Goal: Task Accomplishment & Management: Manage account settings

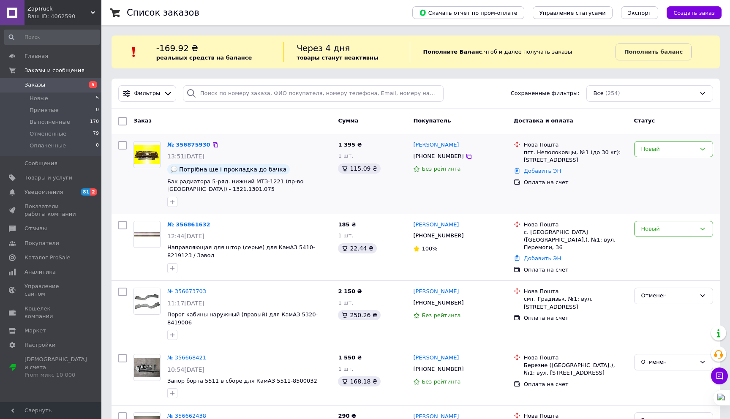
drag, startPoint x: 661, startPoint y: 148, endPoint x: 658, endPoint y: 157, distance: 9.5
click at [661, 148] on div "Новый" at bounding box center [668, 149] width 54 height 9
click at [650, 193] on li "Отменен" at bounding box center [673, 198] width 78 height 16
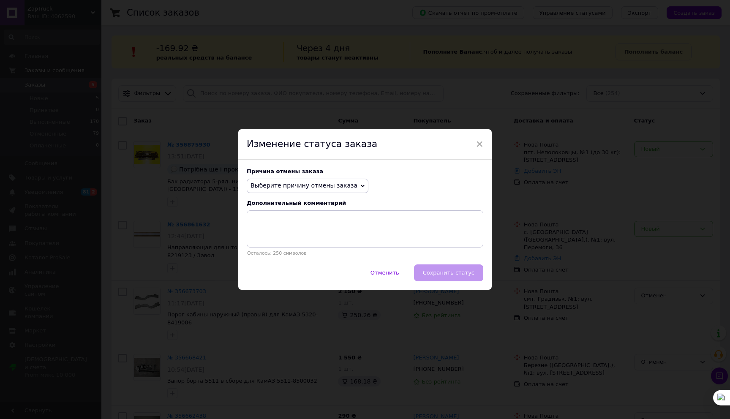
click at [287, 180] on span "Выберите причину отмены заказа" at bounding box center [308, 186] width 122 height 14
click at [283, 204] on li "Нет в наличии" at bounding box center [307, 202] width 121 height 12
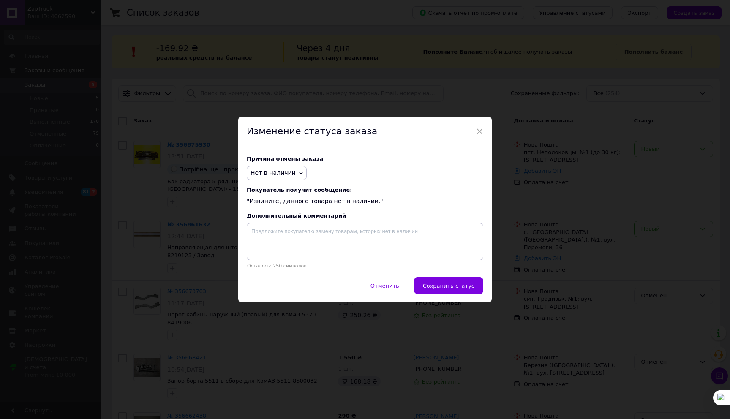
click at [462, 284] on span "Сохранить статус" at bounding box center [449, 286] width 52 height 6
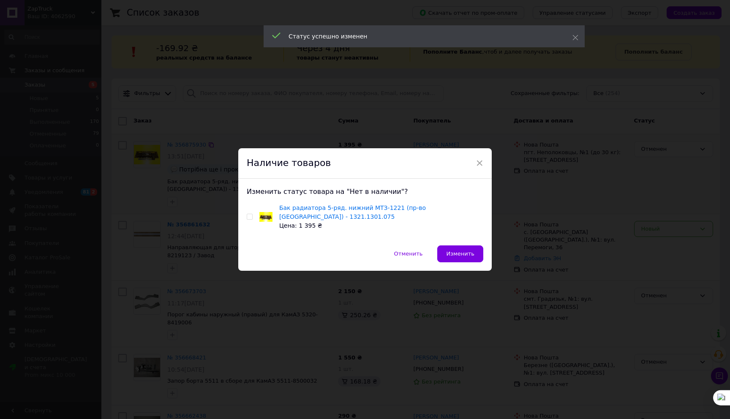
click at [476, 163] on span "×" at bounding box center [480, 163] width 8 height 14
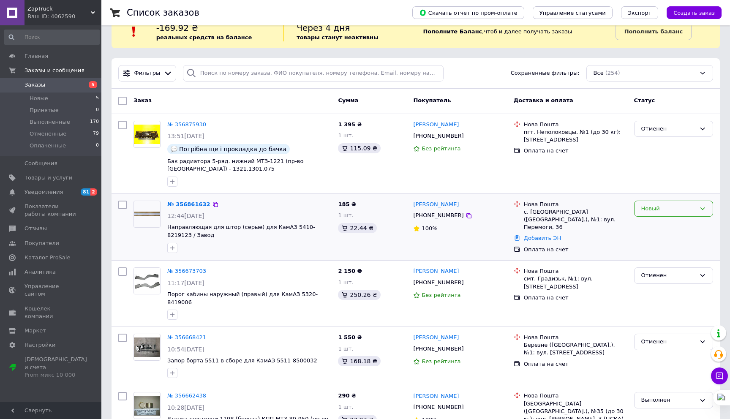
click at [661, 211] on div "Новый" at bounding box center [668, 208] width 54 height 9
click at [658, 238] on li "Выполнен" at bounding box center [673, 241] width 78 height 16
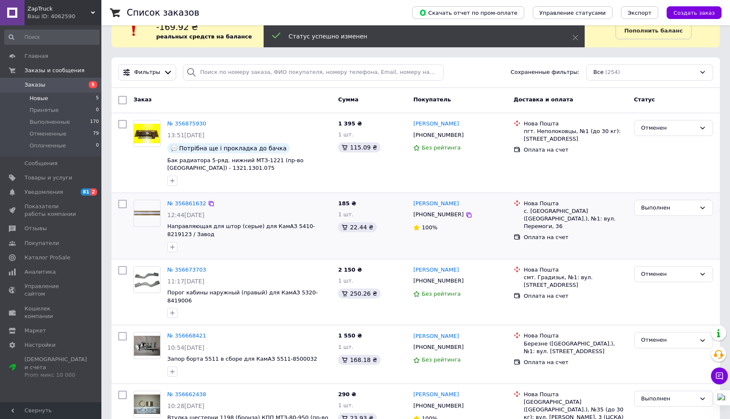
click at [58, 98] on li "Новые 5" at bounding box center [52, 99] width 104 height 12
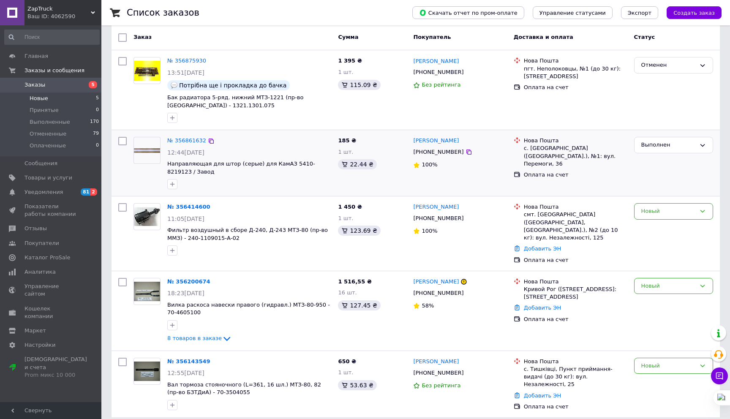
scroll to position [102, 0]
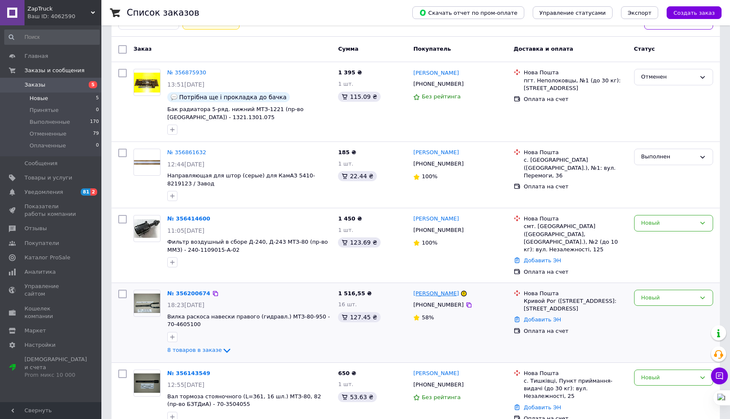
click at [428, 290] on link "андрій гетманенко" at bounding box center [436, 294] width 46 height 8
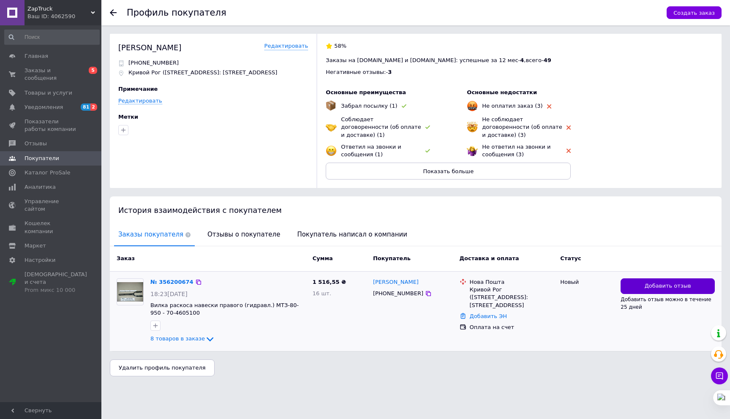
click at [655, 285] on span "Добавить отзыв" at bounding box center [668, 286] width 46 height 8
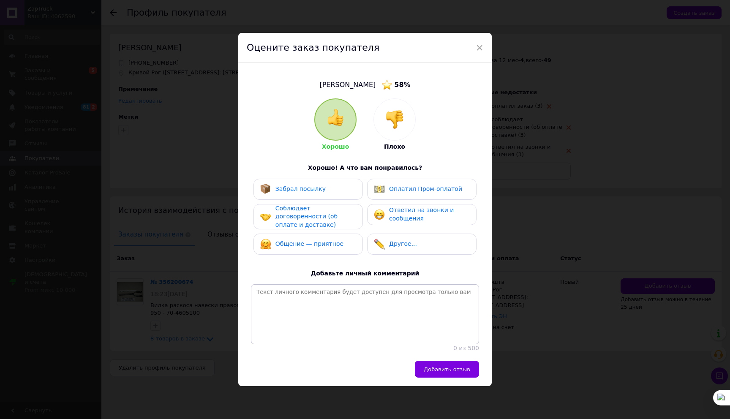
click at [395, 110] on img at bounding box center [394, 119] width 19 height 19
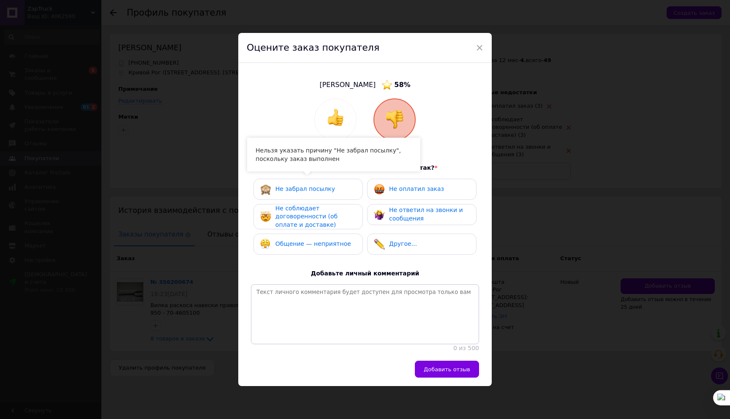
drag, startPoint x: 318, startPoint y: 189, endPoint x: 343, endPoint y: 191, distance: 25.4
click at [319, 189] on span "Не забрал посылку" at bounding box center [305, 188] width 60 height 7
click at [403, 193] on div "Не оплатил заказ" at bounding box center [421, 189] width 109 height 21
click at [397, 207] on span "Не ответил на звонки и сообщения" at bounding box center [426, 214] width 74 height 15
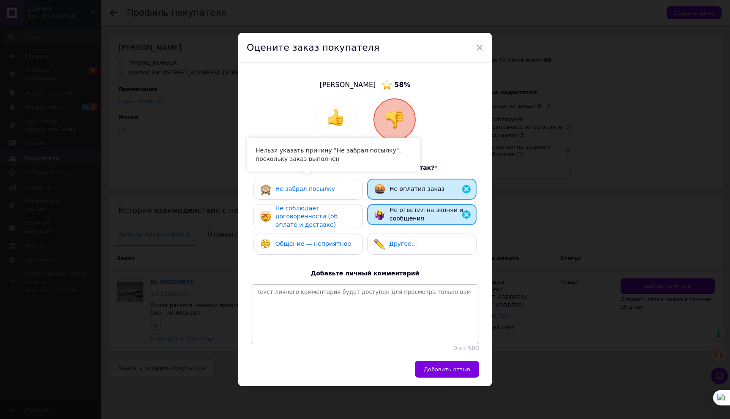
click at [341, 210] on div "Не соблюдает договоренности (об оплате и доставке)" at bounding box center [315, 216] width 80 height 25
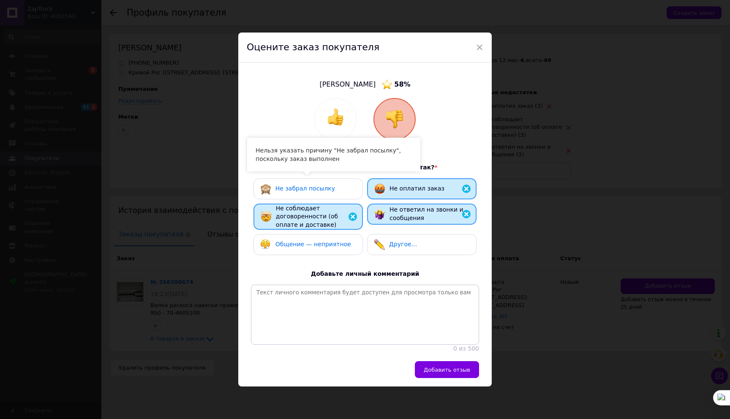
click at [325, 241] on span "Общение — неприятное" at bounding box center [313, 244] width 76 height 7
drag, startPoint x: 322, startPoint y: 186, endPoint x: 363, endPoint y: 246, distance: 72.6
click at [322, 186] on span "Не забрал посылку" at bounding box center [305, 188] width 60 height 7
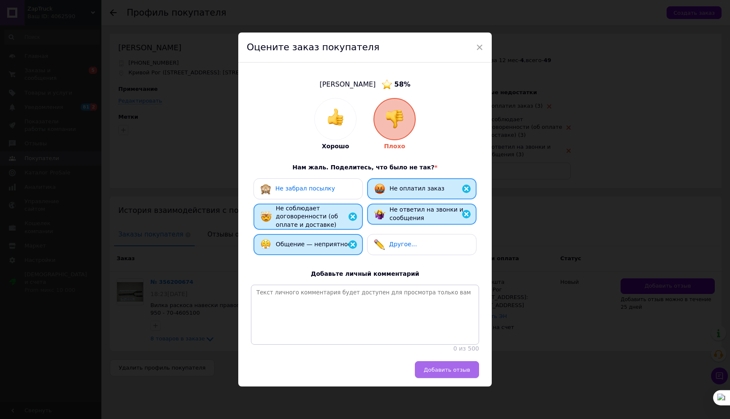
click at [439, 370] on span "Добавить отзыв" at bounding box center [447, 370] width 46 height 6
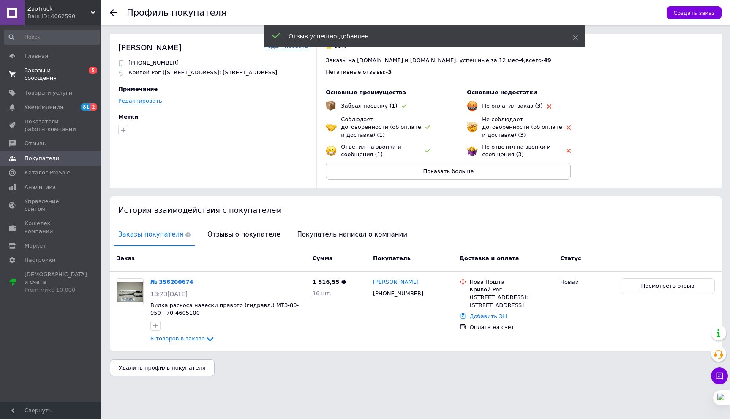
click at [56, 76] on span "Заказы и сообщения" at bounding box center [51, 74] width 54 height 15
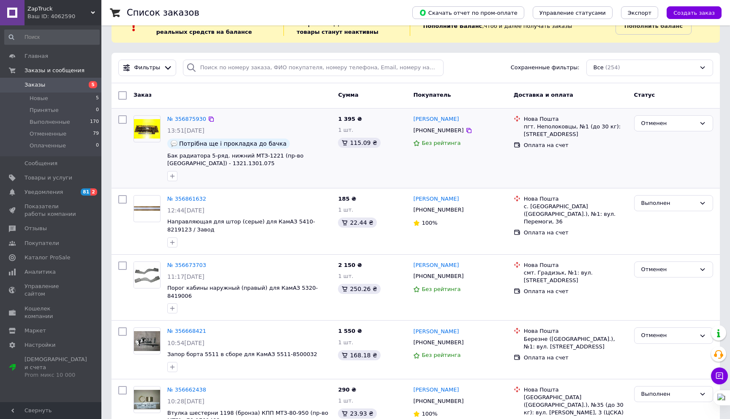
scroll to position [26, 0]
drag, startPoint x: 237, startPoint y: 165, endPoint x: 171, endPoint y: 165, distance: 66.3
click at [168, 164] on span "Бак радиатора 5-ряд. нижний МТЗ-1221 (пр-во Оренбург) - 1321.1301.075" at bounding box center [249, 160] width 164 height 16
click at [192, 156] on div "Копировать" at bounding box center [208, 154] width 32 height 7
click at [69, 101] on li "Новые 5" at bounding box center [52, 99] width 104 height 12
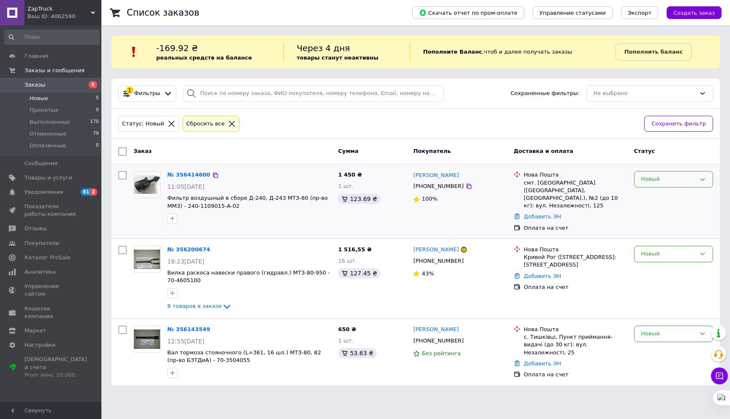
drag, startPoint x: 684, startPoint y: 180, endPoint x: 681, endPoint y: 184, distance: 5.2
click at [683, 180] on div "Новый" at bounding box center [668, 179] width 54 height 9
click at [673, 196] on li "Принят" at bounding box center [673, 197] width 78 height 16
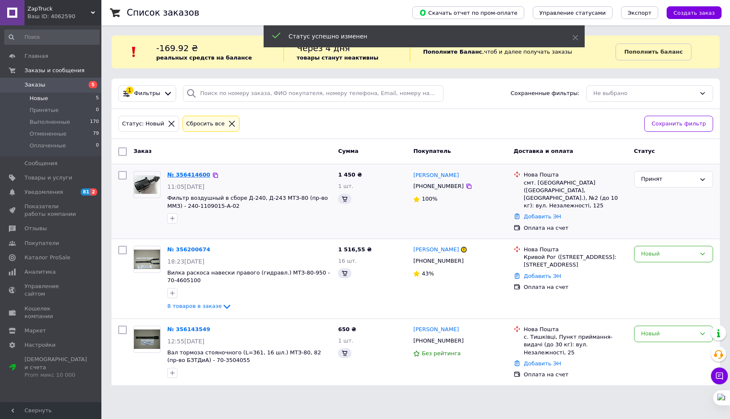
click at [190, 176] on link "№ 356414600" at bounding box center [188, 174] width 43 height 6
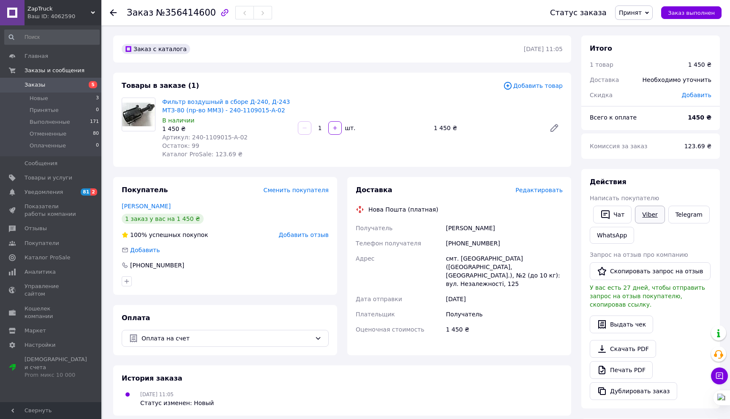
click at [649, 212] on link "Viber" at bounding box center [650, 215] width 30 height 18
click at [77, 89] on link "Заказы 5" at bounding box center [52, 85] width 104 height 14
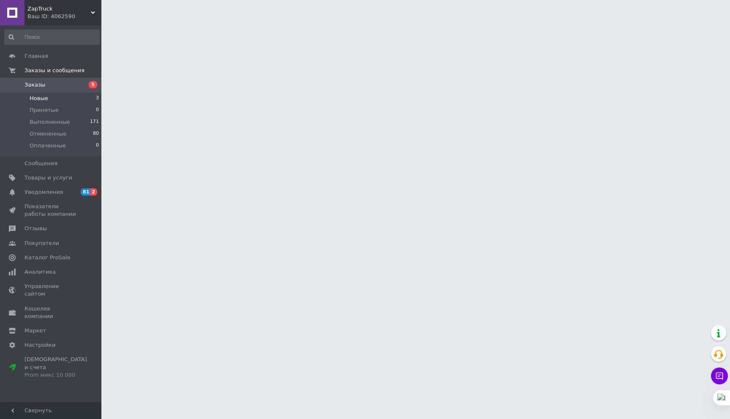
click at [79, 95] on li "Новые 3" at bounding box center [52, 99] width 104 height 12
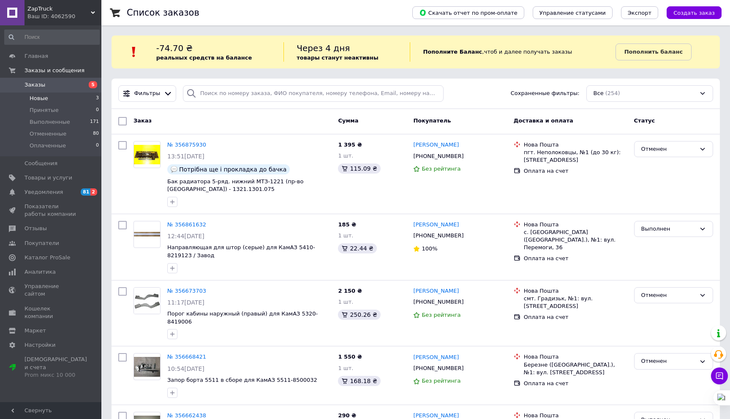
click at [37, 97] on span "Новые" at bounding box center [39, 99] width 19 height 8
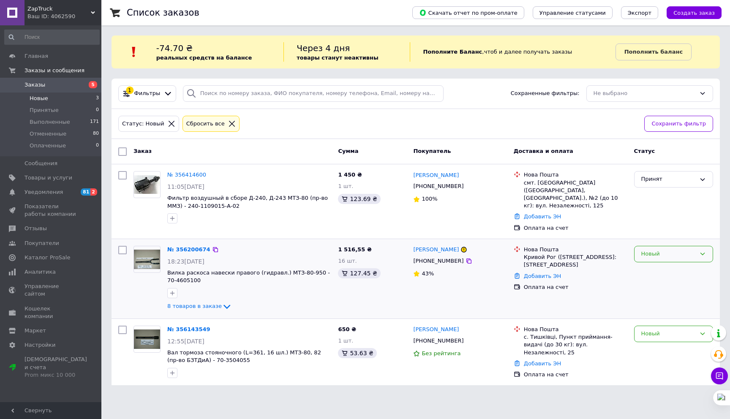
click at [633, 243] on div "Новый" at bounding box center [674, 278] width 86 height 73
click at [653, 253] on div "Новый" at bounding box center [673, 254] width 79 height 16
click at [654, 264] on li "Принят" at bounding box center [673, 272] width 78 height 16
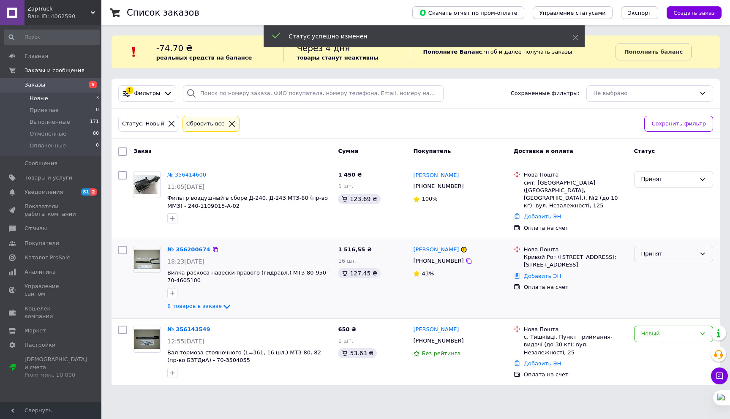
click at [660, 250] on div "Принят" at bounding box center [673, 254] width 79 height 16
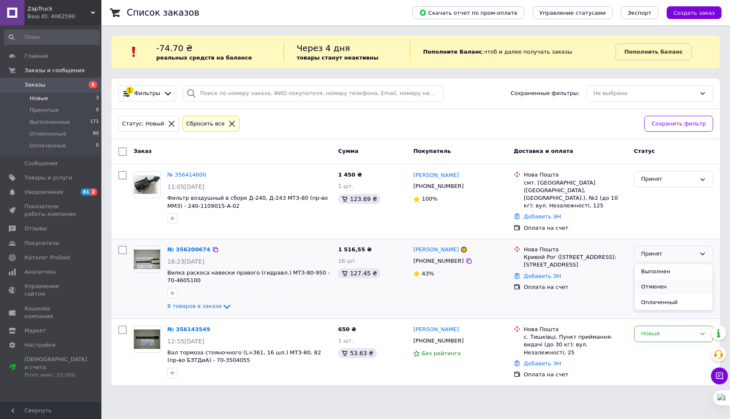
click at [653, 279] on li "Отменен" at bounding box center [673, 287] width 78 height 16
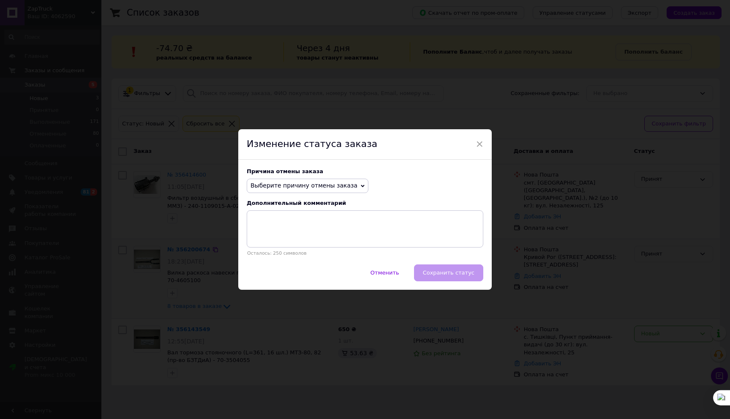
drag, startPoint x: 333, startPoint y: 189, endPoint x: 316, endPoint y: 191, distance: 17.4
click at [332, 189] on span "Выберите причину отмены заказа" at bounding box center [308, 186] width 122 height 14
drag, startPoint x: 304, startPoint y: 198, endPoint x: 375, endPoint y: 269, distance: 99.8
click at [304, 198] on li "Нет в наличии" at bounding box center [307, 202] width 121 height 12
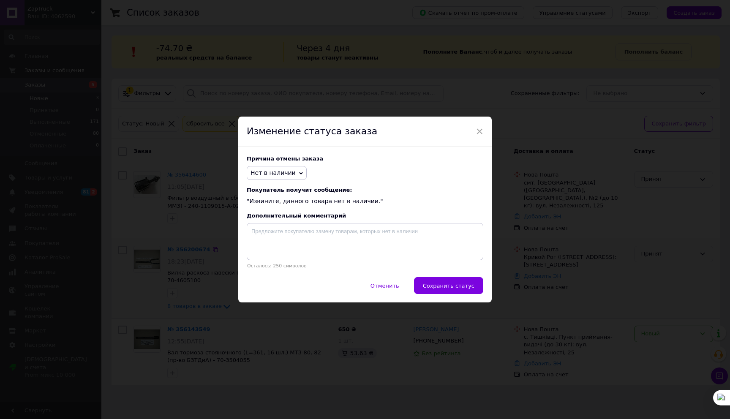
click at [433, 284] on span "Сохранить статус" at bounding box center [449, 286] width 52 height 6
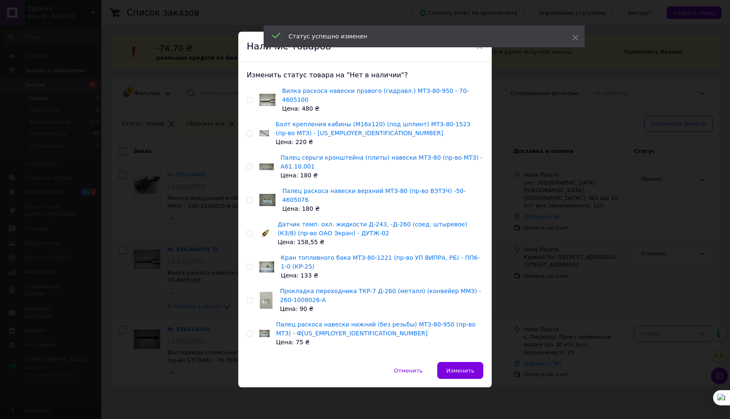
click at [479, 54] on span "×" at bounding box center [480, 46] width 8 height 14
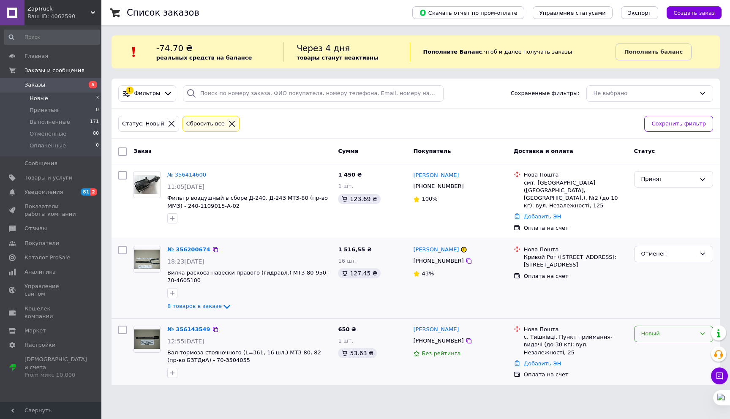
drag, startPoint x: 664, startPoint y: 324, endPoint x: 659, endPoint y: 333, distance: 9.8
click at [664, 329] on div "Новый" at bounding box center [668, 333] width 54 height 9
click at [656, 344] on li "Принят" at bounding box center [673, 352] width 78 height 16
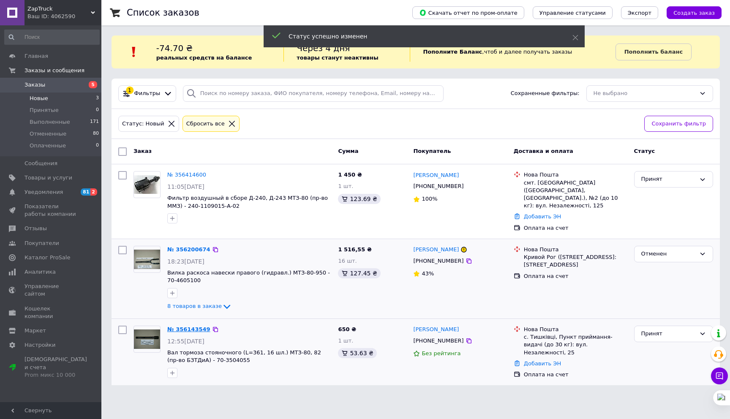
click at [185, 326] on link "№ 356143549" at bounding box center [188, 329] width 43 height 6
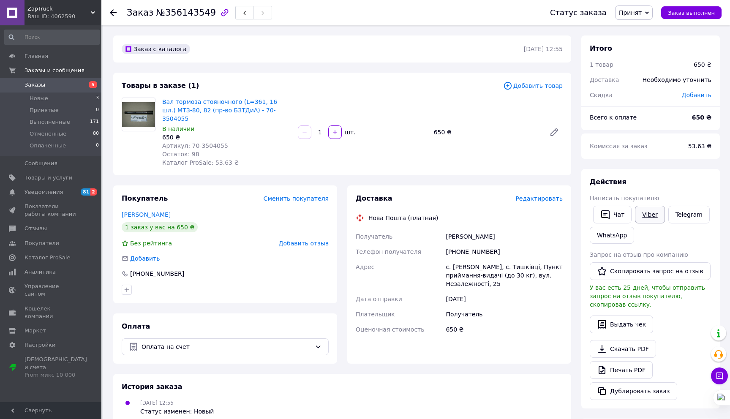
click at [645, 202] on div "Действия Написать покупателю   Чат Viber Telegram WhatsApp Запрос на отзыв про …" at bounding box center [651, 288] width 122 height 223
click at [647, 210] on link "Viber" at bounding box center [650, 215] width 30 height 18
click at [64, 173] on link "Товары и услуги" at bounding box center [52, 178] width 104 height 14
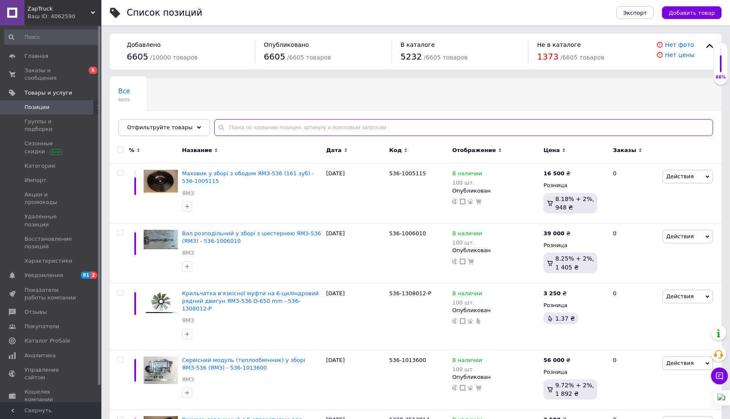
click at [303, 128] on input "text" at bounding box center [463, 127] width 499 height 17
paste input "1221-3724865-Д"
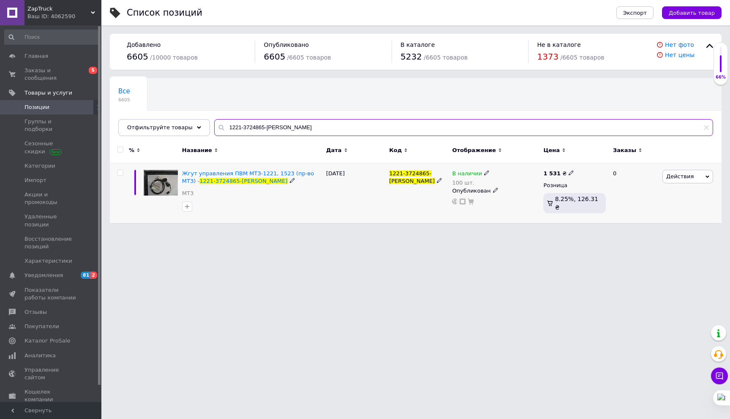
type input "1221-3724865-Д"
drag, startPoint x: 684, startPoint y: 180, endPoint x: 662, endPoint y: 220, distance: 45.7
click at [683, 180] on span "Действия" at bounding box center [687, 177] width 51 height 14
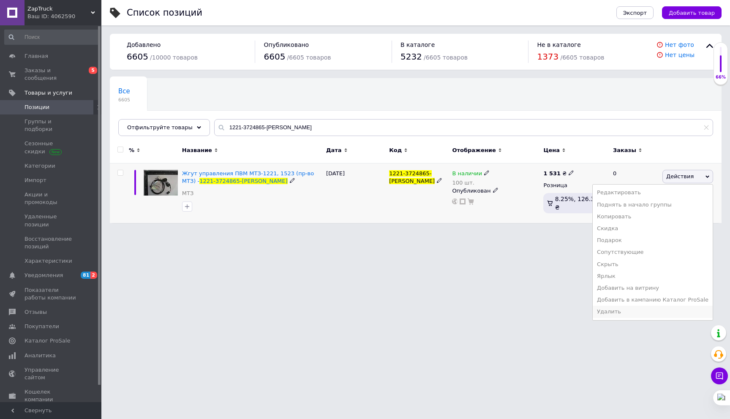
click at [614, 314] on li "Удалить" at bounding box center [653, 312] width 120 height 12
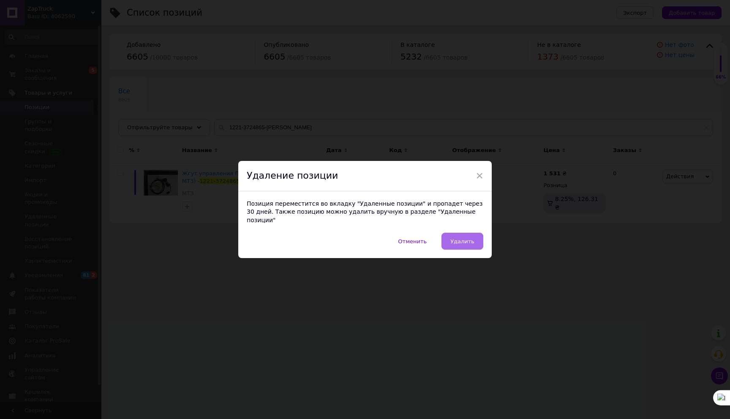
click at [464, 238] on span "Удалить" at bounding box center [462, 241] width 24 height 6
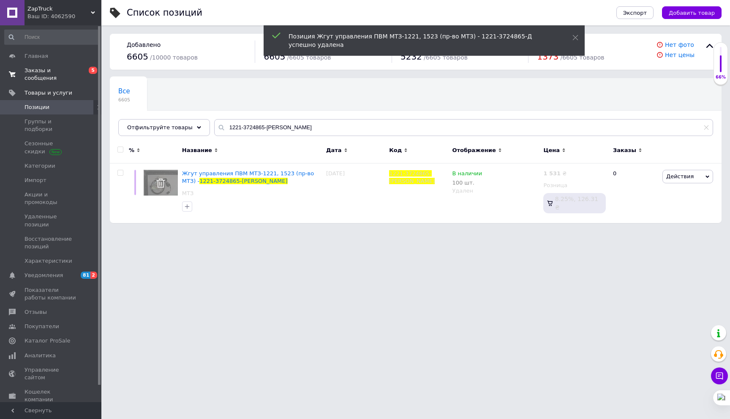
click at [74, 77] on span "Заказы и сообщения" at bounding box center [51, 74] width 54 height 15
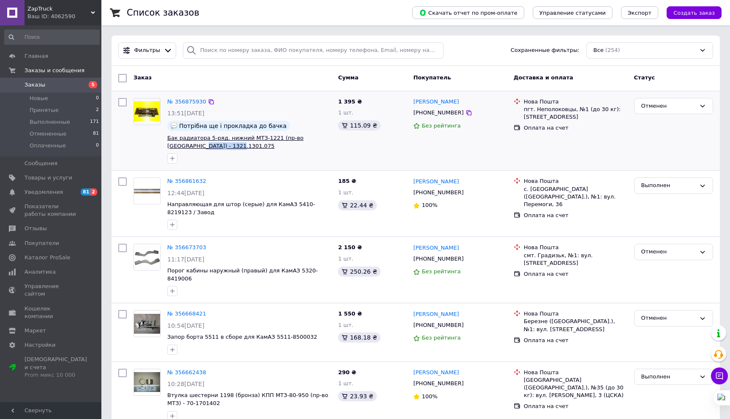
drag, startPoint x: 190, startPoint y: 147, endPoint x: 168, endPoint y: 147, distance: 22.0
click at [166, 147] on div "№ 356875930 13:51, 12.08.2025 Потрібна ще і прокладка до бачка Бак радиатора 5-…" at bounding box center [249, 131] width 171 height 73
click at [74, 180] on span "Товары и услуги" at bounding box center [51, 178] width 54 height 8
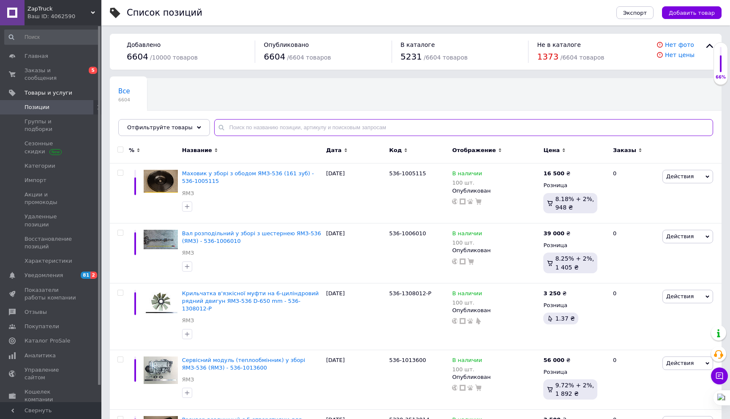
click at [276, 125] on input "text" at bounding box center [463, 127] width 499 height 17
paste input "Замок ИЖКС. 675871.001 зажигания МАЗ, ВАЗ-2101, КАМАЗ-ЕВРО, МТЗ-1523-3022"
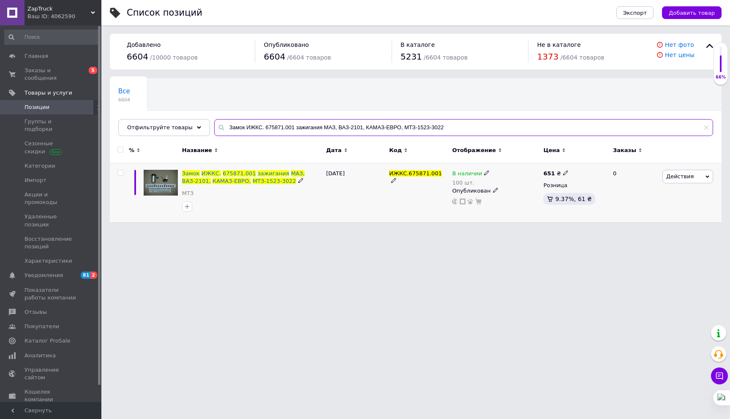
type input "Замок ИЖКС. 675871.001 зажигания МАЗ, ВАЗ-2101, КАМАЗ-ЕВРО, МТЗ-1523-3022"
drag, startPoint x: 678, startPoint y: 179, endPoint x: 645, endPoint y: 260, distance: 87.0
click at [677, 179] on span "Действия" at bounding box center [679, 176] width 27 height 6
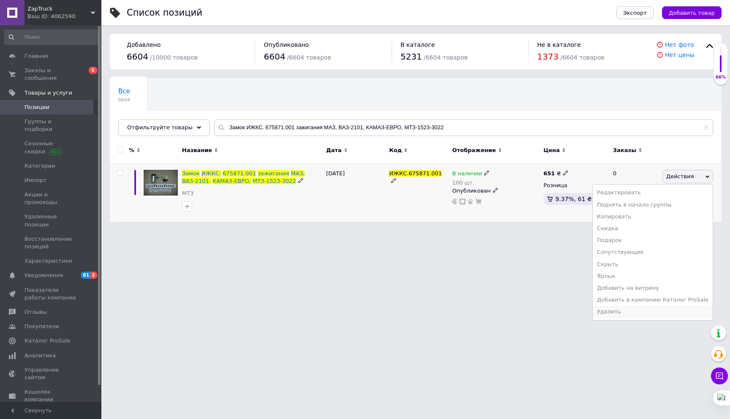
click at [624, 310] on li "Удалить" at bounding box center [653, 312] width 120 height 12
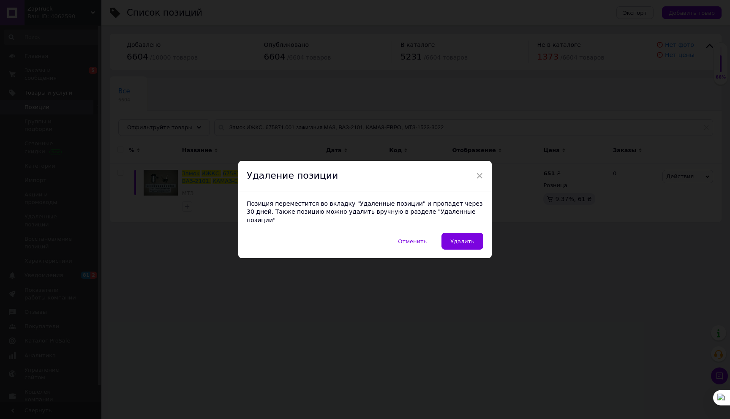
click at [465, 238] on span "Удалить" at bounding box center [462, 241] width 24 height 6
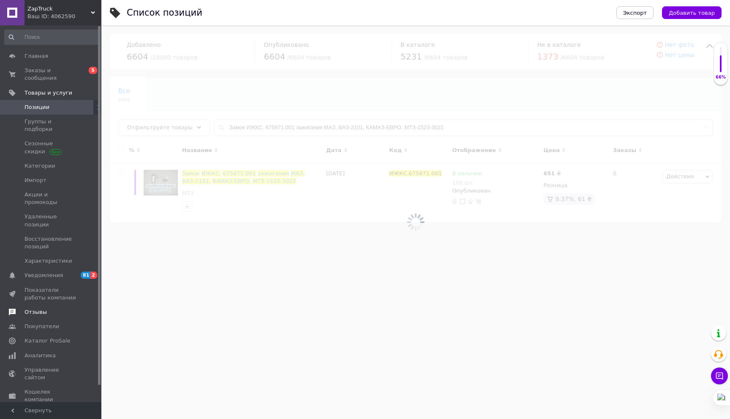
click at [44, 308] on span "Отзывы" at bounding box center [35, 312] width 22 height 8
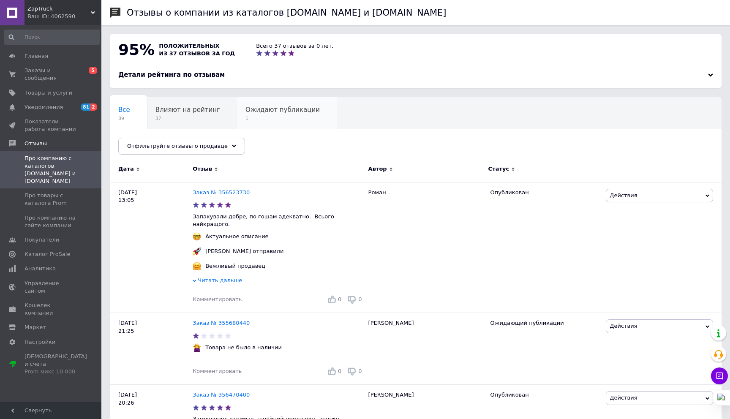
click at [260, 118] on span "1" at bounding box center [282, 118] width 74 height 6
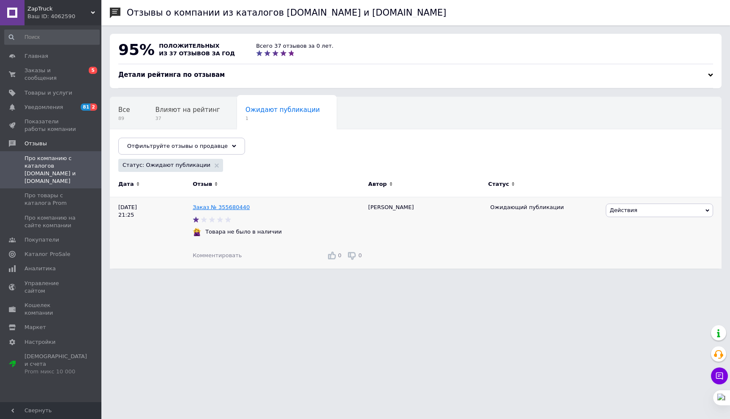
click at [232, 207] on link "Заказ № 355680440" at bounding box center [221, 207] width 57 height 6
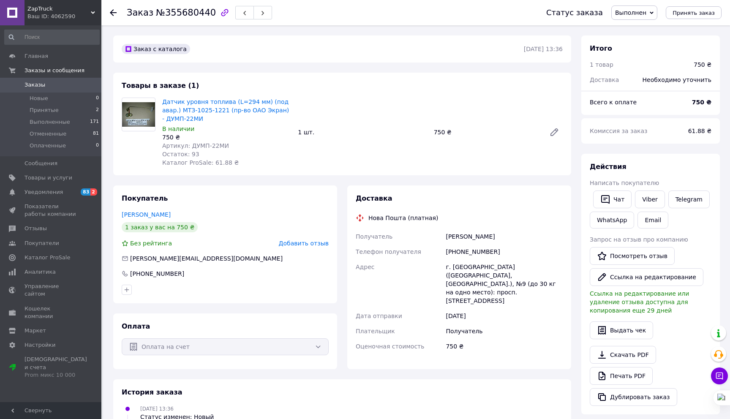
scroll to position [19, 0]
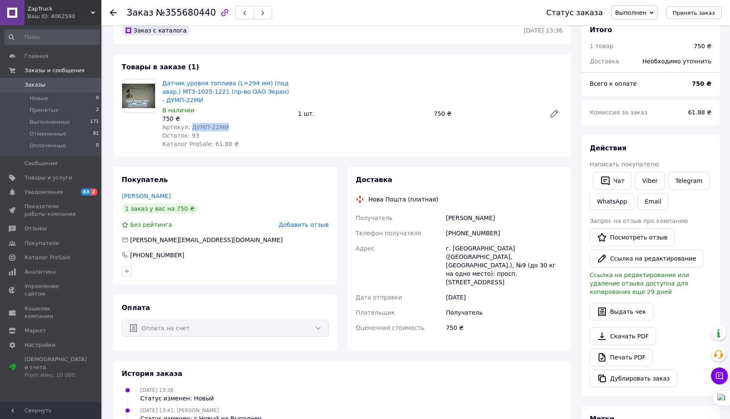
drag, startPoint x: 231, startPoint y: 128, endPoint x: 189, endPoint y: 128, distance: 41.8
click at [189, 128] on div "Артикул: ДУМП-22МИ" at bounding box center [226, 127] width 129 height 8
drag, startPoint x: 179, startPoint y: 141, endPoint x: 156, endPoint y: 145, distance: 22.9
click at [178, 141] on div "Копировать" at bounding box center [166, 140] width 32 height 7
click at [62, 179] on span "Товары и услуги" at bounding box center [48, 178] width 48 height 8
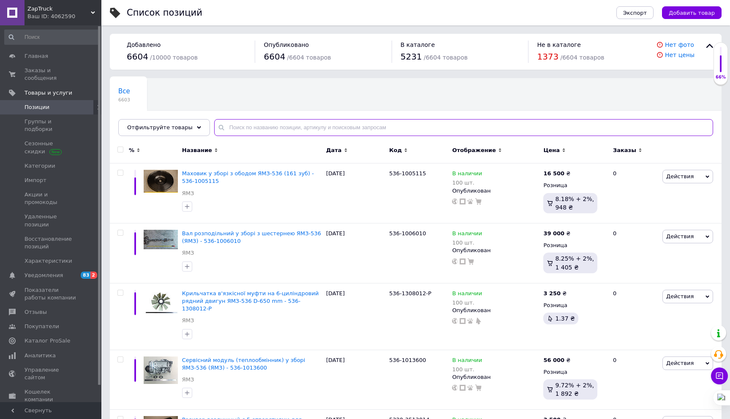
click at [247, 130] on input "text" at bounding box center [463, 127] width 499 height 17
paste input "ДУМП-22МИ"
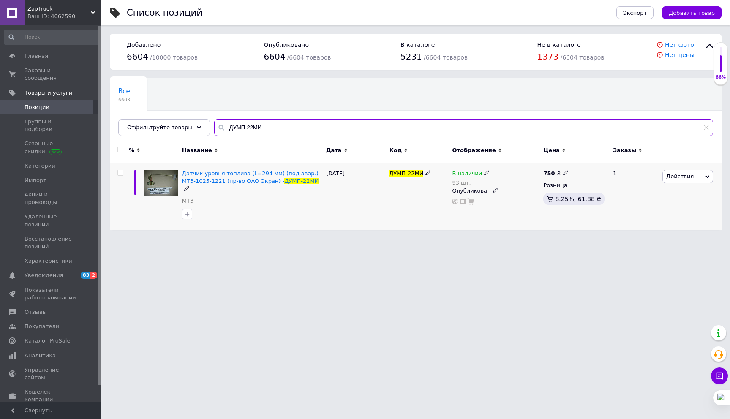
type input "ДУМП-22МИ"
drag, startPoint x: 671, startPoint y: 179, endPoint x: 619, endPoint y: 305, distance: 136.8
click at [670, 179] on span "Действия" at bounding box center [679, 176] width 27 height 6
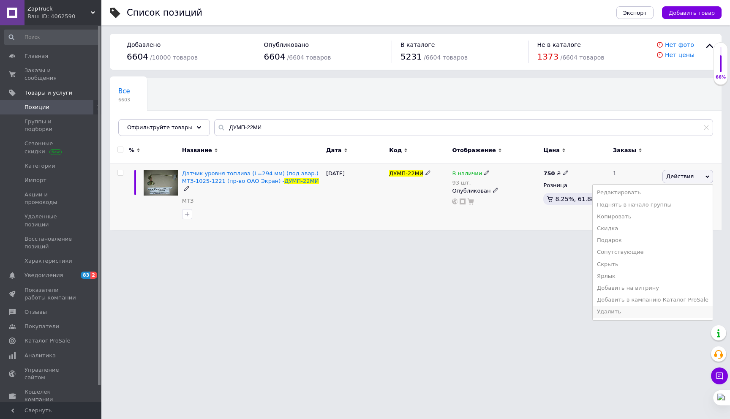
click at [618, 308] on li "Удалить" at bounding box center [653, 312] width 120 height 12
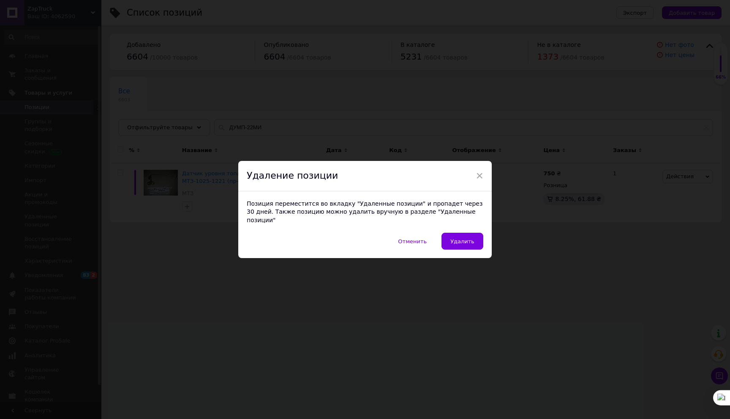
click at [460, 239] on span "Удалить" at bounding box center [462, 241] width 24 height 6
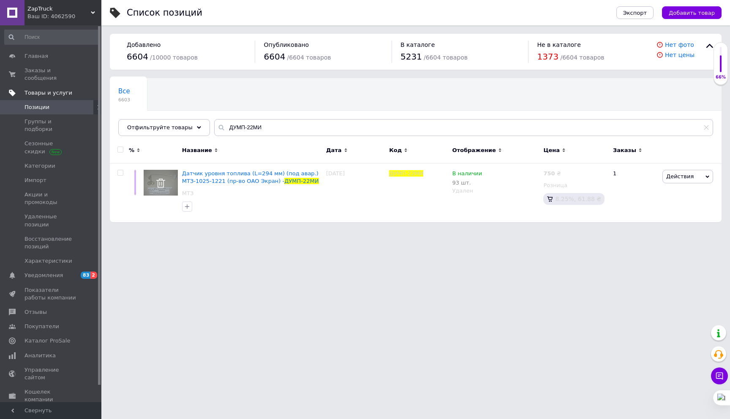
click at [50, 94] on span "Товары и услуги" at bounding box center [48, 93] width 48 height 8
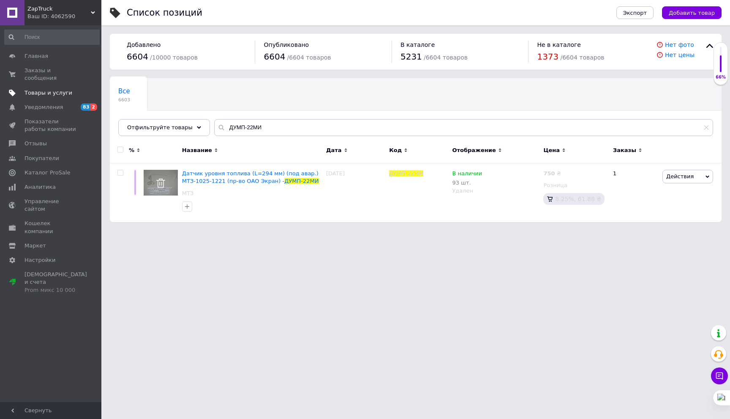
click at [50, 94] on span "Товары и услуги" at bounding box center [48, 93] width 48 height 8
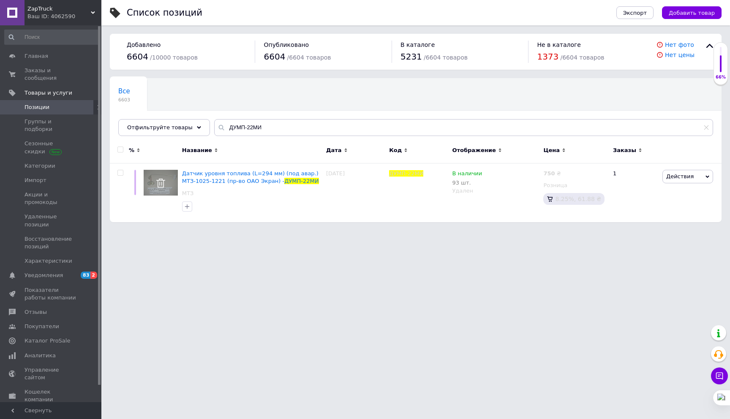
click at [46, 103] on span "Позиции" at bounding box center [36, 107] width 25 height 8
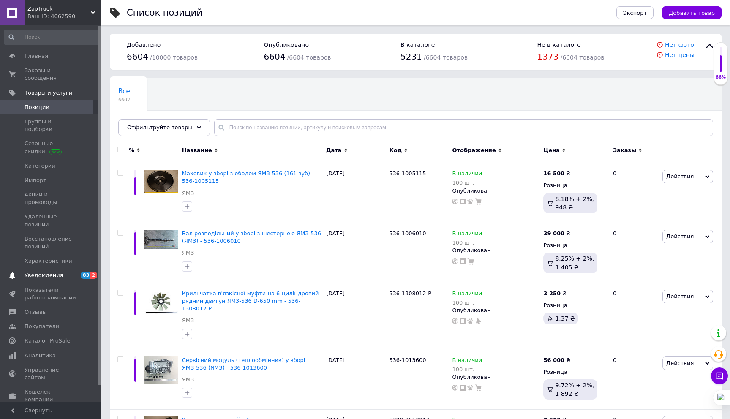
click at [59, 272] on span "Уведомления" at bounding box center [43, 276] width 38 height 8
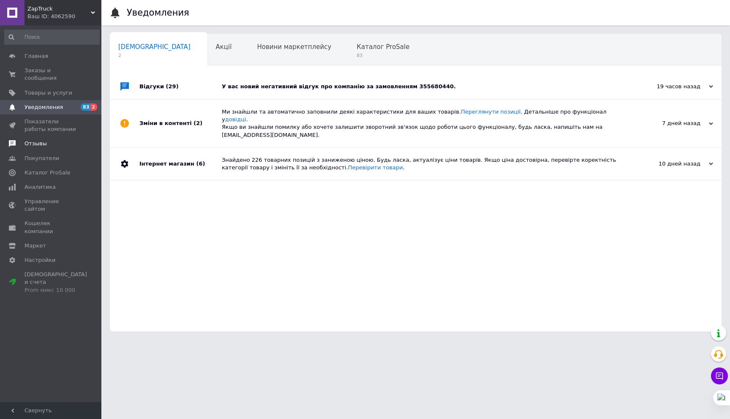
click at [84, 141] on span at bounding box center [89, 144] width 23 height 8
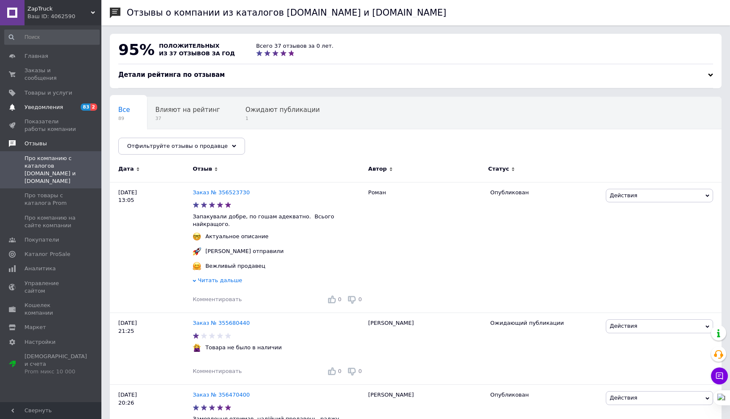
click at [46, 110] on span "Уведомления" at bounding box center [43, 107] width 38 height 8
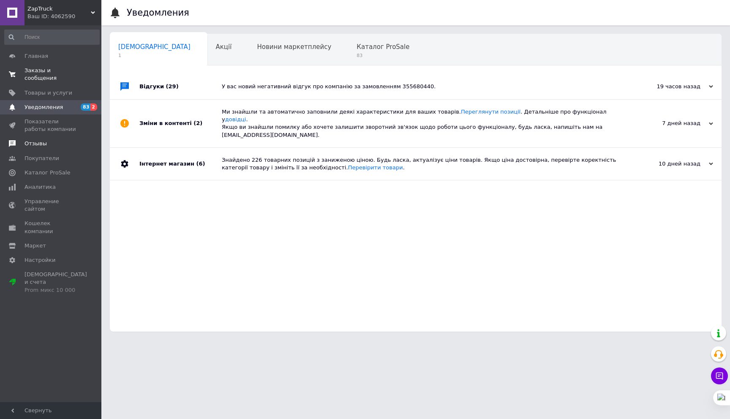
click at [43, 80] on span "Заказы и сообщения" at bounding box center [51, 74] width 54 height 15
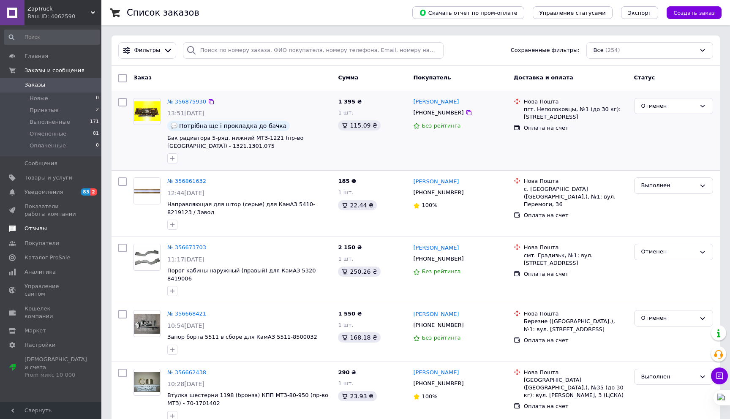
scroll to position [5, 0]
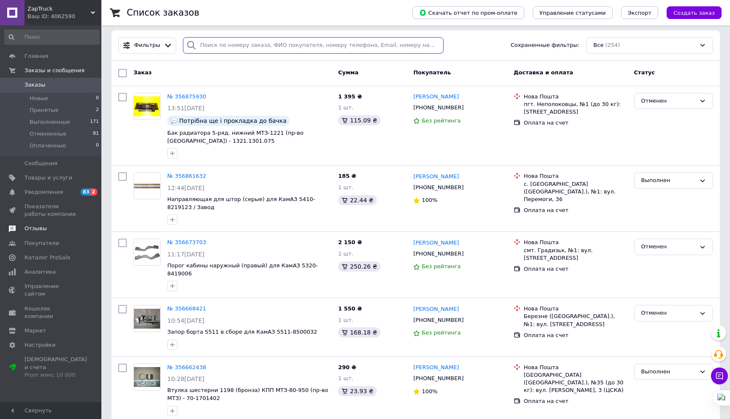
click at [276, 47] on input "search" at bounding box center [313, 45] width 261 height 16
paste input "+380976190359"
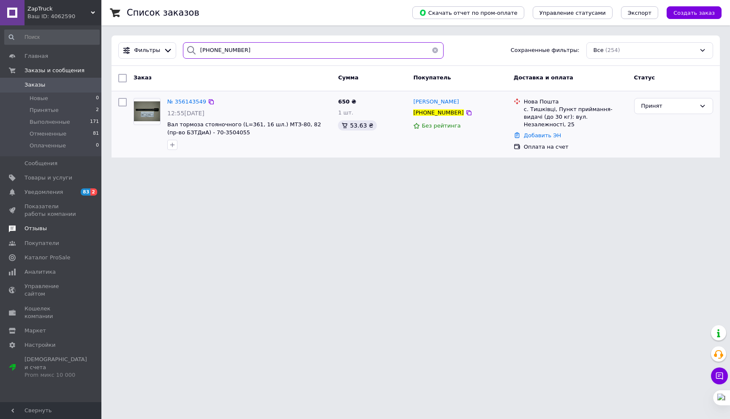
type input "+380976190359"
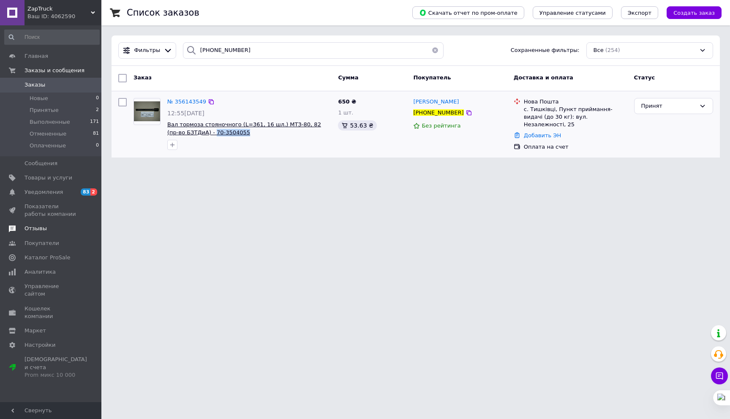
drag, startPoint x: 233, startPoint y: 135, endPoint x: 196, endPoint y: 134, distance: 36.8
click at [196, 134] on span "Вал тормоза стояночного (L=361, 16 шл.) МТЗ-80, 82 (пр-во БЗТДиА) - 70-3504055" at bounding box center [249, 129] width 164 height 16
click at [236, 123] on div "Копировать" at bounding box center [236, 123] width 32 height 7
click at [47, 179] on span "Товары и услуги" at bounding box center [48, 178] width 48 height 8
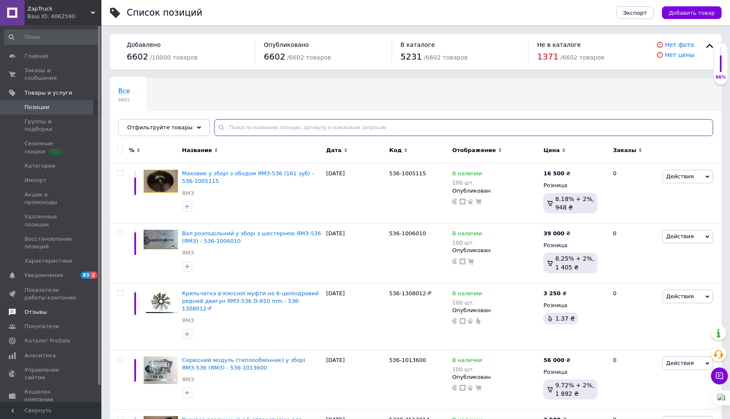
click at [264, 125] on input "text" at bounding box center [463, 127] width 499 height 17
paste input "70-3504055"
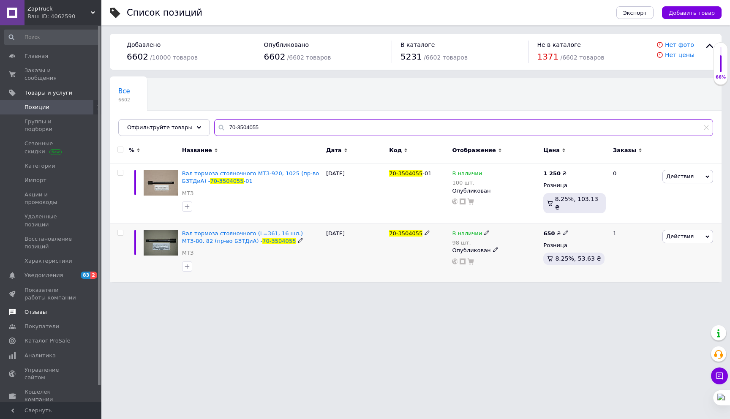
type input "70-3504055"
drag, startPoint x: 565, startPoint y: 232, endPoint x: 561, endPoint y: 231, distance: 4.4
click at [565, 232] on icon at bounding box center [565, 232] width 5 height 5
drag, startPoint x: 596, startPoint y: 224, endPoint x: 565, endPoint y: 221, distance: 31.4
click at [566, 221] on div "% Название Дата Код Отображение Цена Заказы Вал тормоза стояночного МТЗ-920, 10…" at bounding box center [416, 211] width 612 height 142
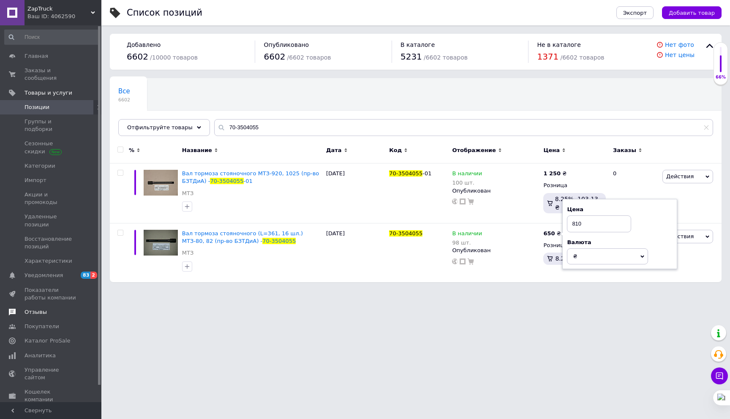
type input "810"
drag, startPoint x: 490, startPoint y: 346, endPoint x: 484, endPoint y: 338, distance: 10.2
click at [490, 291] on html "ZapTruck Ваш ID: 4062590 Сайт ZapTruck Кабинет покупателя Проверить состояние с…" at bounding box center [365, 145] width 730 height 291
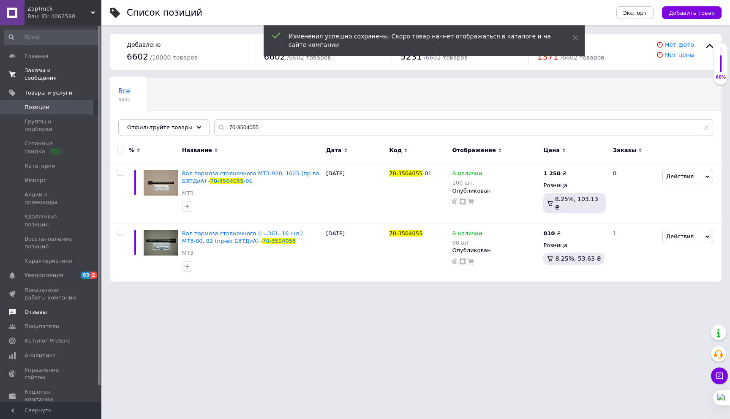
click at [39, 69] on span "Заказы и сообщения" at bounding box center [51, 74] width 54 height 15
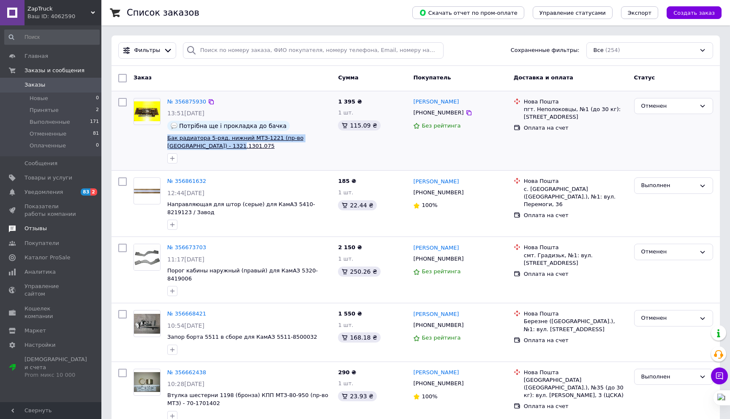
drag, startPoint x: 180, startPoint y: 144, endPoint x: 167, endPoint y: 138, distance: 14.2
click at [167, 138] on div "№ 356875930 13:51, 12.08.2025 Потрібна ще і прокладка до бачка Бак радиатора 5-…" at bounding box center [249, 131] width 171 height 73
drag, startPoint x: 210, startPoint y: 126, endPoint x: 65, endPoint y: 170, distance: 151.5
click at [207, 126] on div "Копировать" at bounding box center [206, 127] width 32 height 7
click at [58, 173] on link "Товары и услуги" at bounding box center [52, 178] width 104 height 14
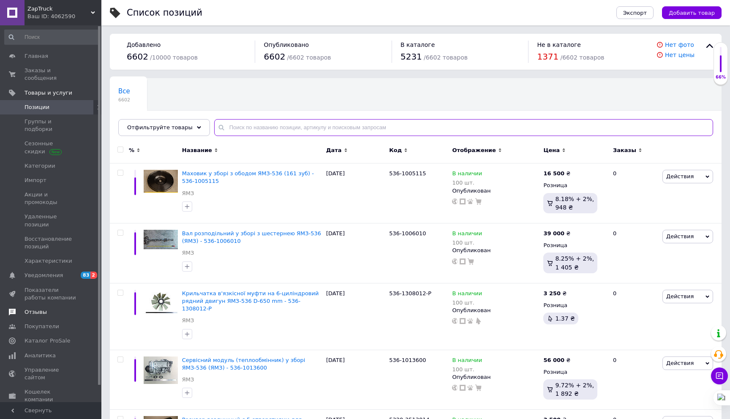
click at [299, 130] on input "text" at bounding box center [463, 127] width 499 height 17
paste input "Бак радиатора 5-ряд. нижний МТЗ-1221 (пр-во Оренбург) - 1321.1301.075"
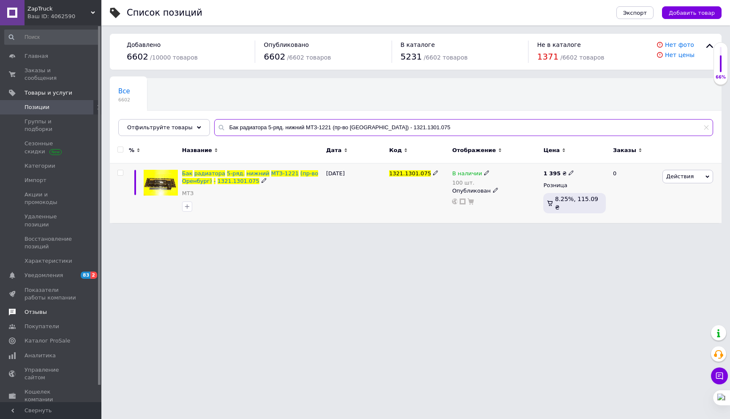
type input "Бак радиатора 5-ряд. нижний МТЗ-1221 (пр-во Оренбург) - 1321.1301.075"
click at [695, 179] on span "Действия" at bounding box center [687, 177] width 51 height 14
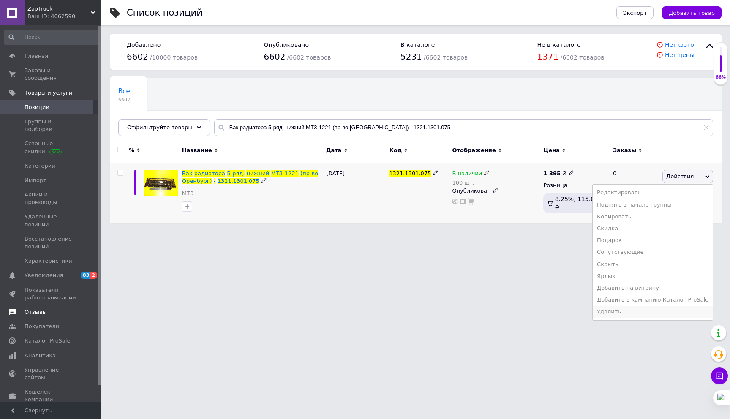
click at [620, 308] on li "Удалить" at bounding box center [653, 312] width 120 height 12
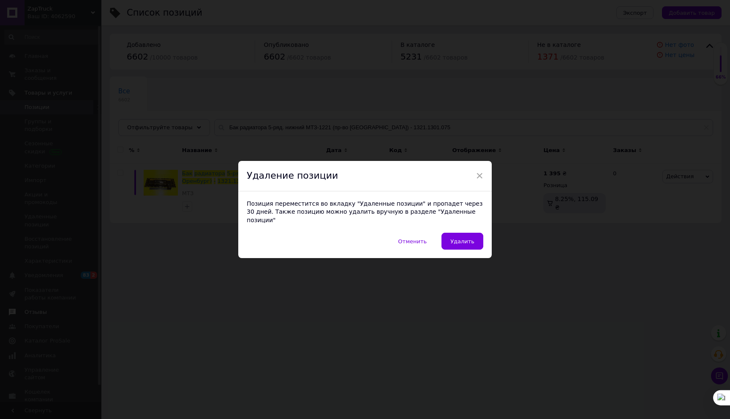
click at [473, 233] on button "Удалить" at bounding box center [462, 241] width 42 height 17
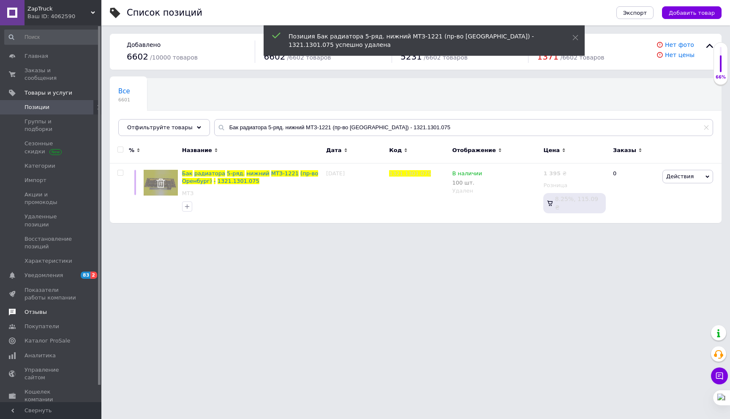
click at [38, 108] on span "Позиции" at bounding box center [36, 107] width 25 height 8
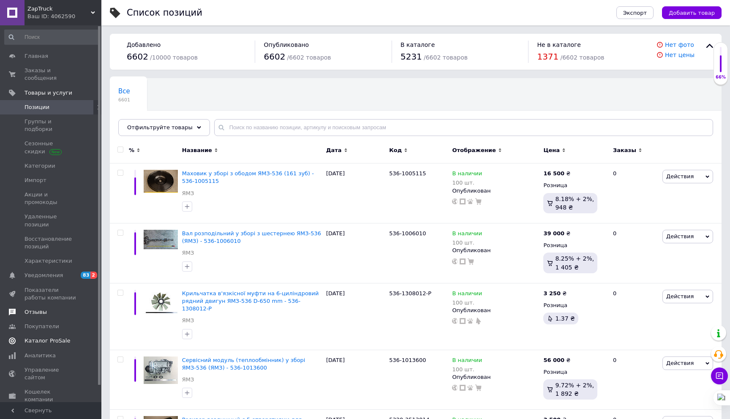
click at [54, 337] on span "Каталог ProSale" at bounding box center [47, 341] width 46 height 8
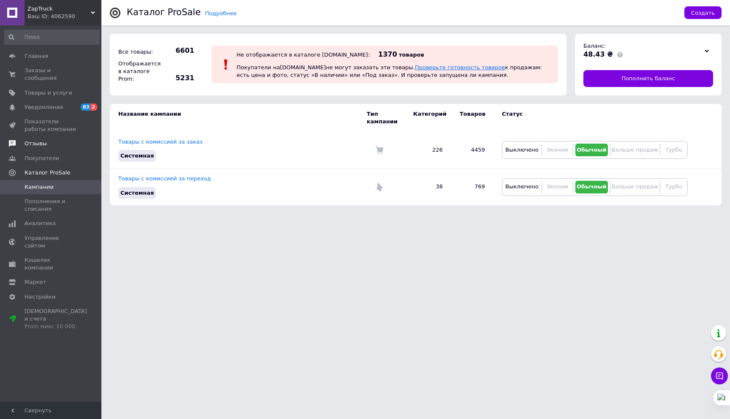
click at [426, 70] on link "Проверьте готовность товаров" at bounding box center [460, 67] width 90 height 6
